Goal: Find specific page/section

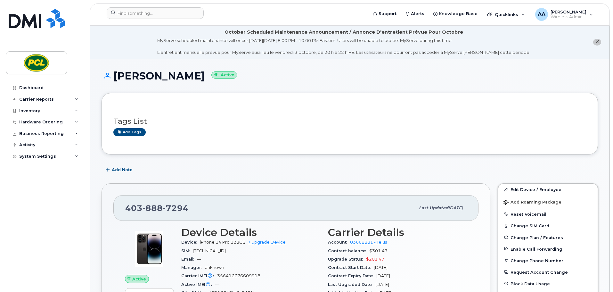
scroll to position [96, 0]
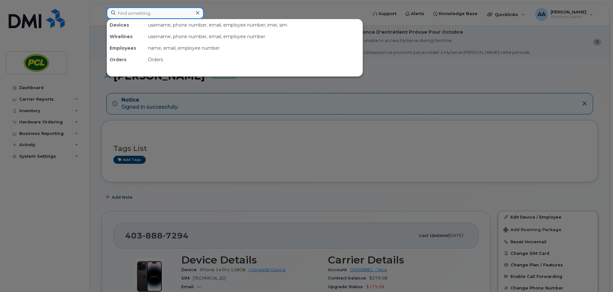
click at [136, 15] on input at bounding box center [155, 13] width 97 height 12
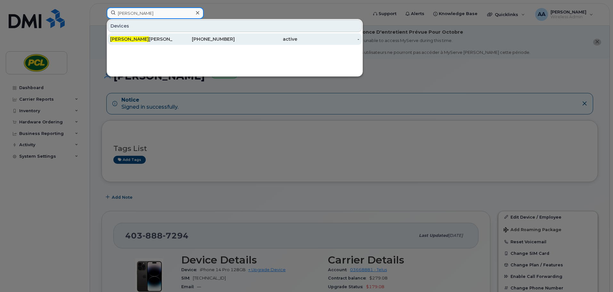
type input "[PERSON_NAME]"
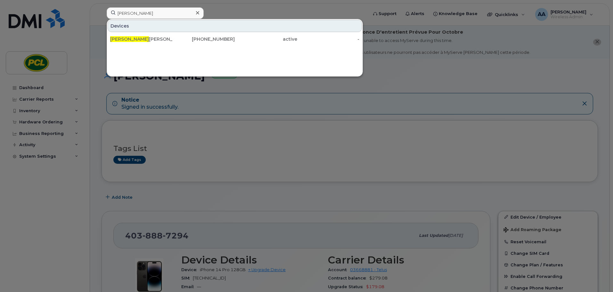
drag, startPoint x: 149, startPoint y: 37, endPoint x: 94, endPoint y: 60, distance: 60.2
click at [149, 37] on div "[PERSON_NAME]" at bounding box center [141, 39] width 62 height 6
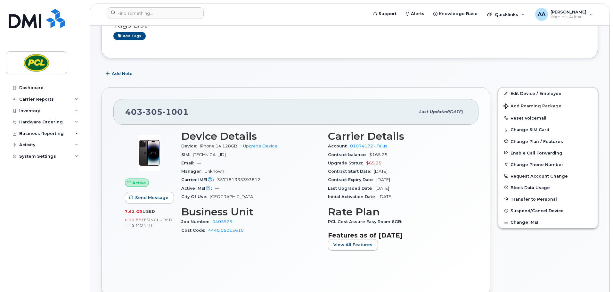
scroll to position [160, 0]
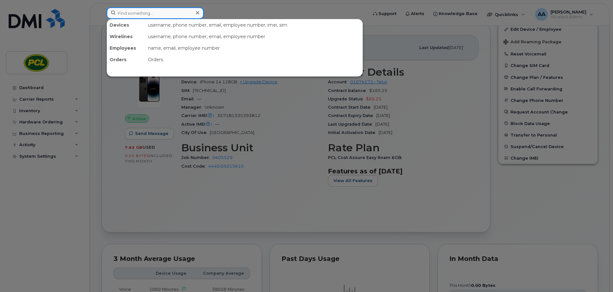
click at [151, 12] on input at bounding box center [155, 13] width 97 height 12
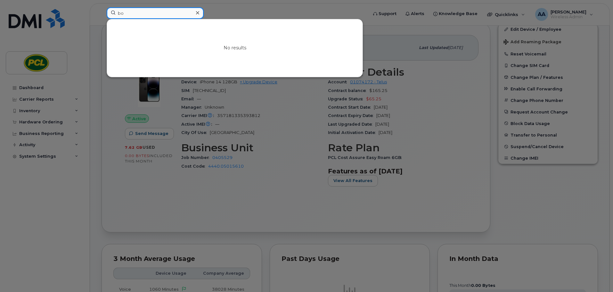
type input "b"
click at [134, 12] on input at bounding box center [155, 13] width 97 height 12
paste input "587-998-1744."
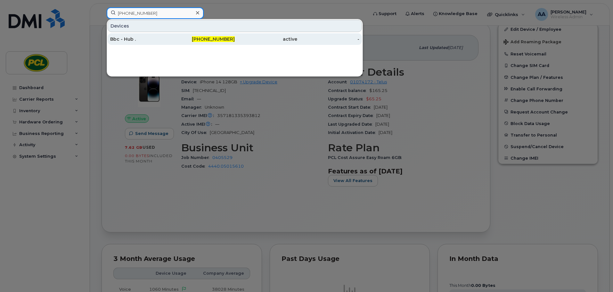
type input "587-998-1744"
click at [124, 36] on div "Bbc - Hub ." at bounding box center [141, 39] width 62 height 12
